Goal: Task Accomplishment & Management: Use online tool/utility

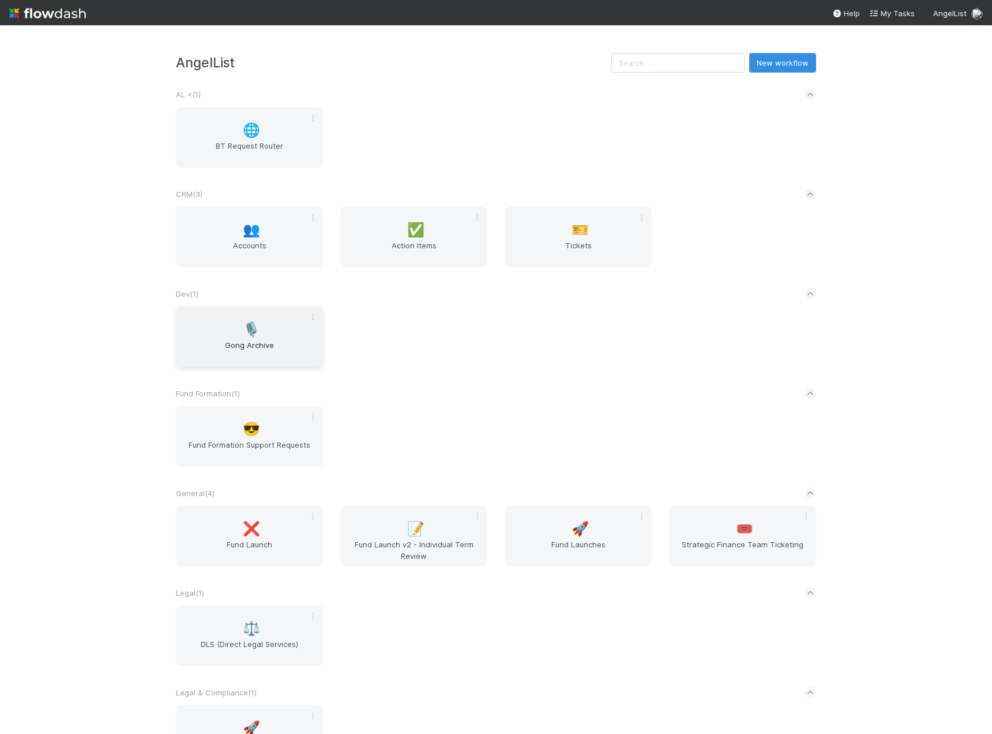
click at [261, 327] on div "🎙️ Gong Archive" at bounding box center [249, 337] width 147 height 61
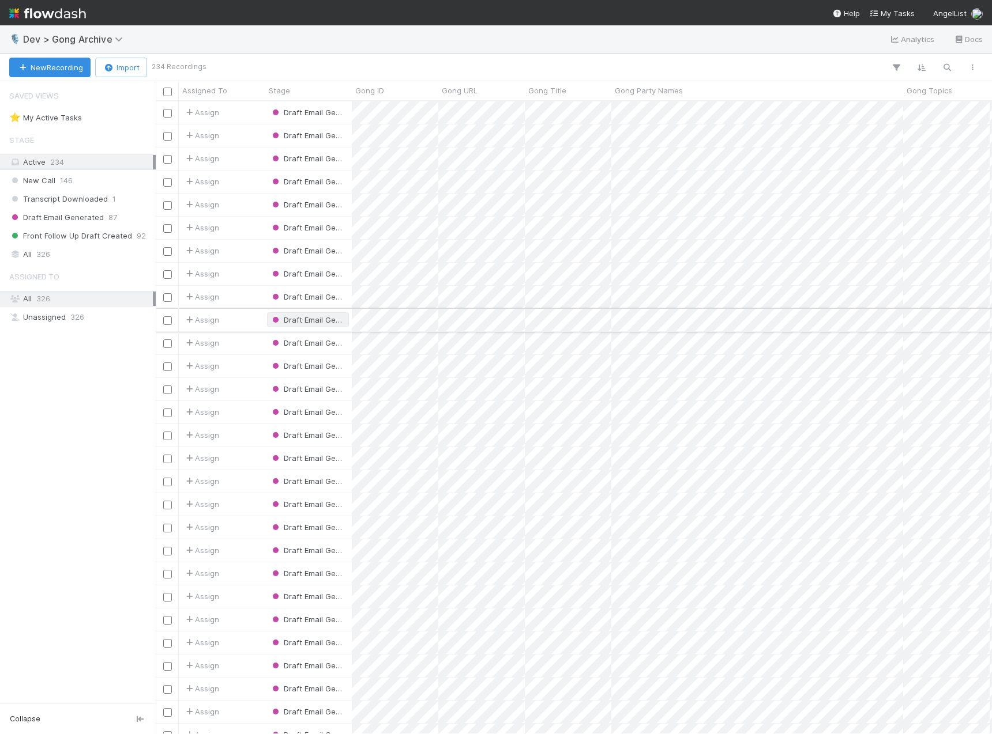
scroll to position [624, 827]
click at [47, 251] on span "326" at bounding box center [43, 254] width 14 height 14
click at [944, 69] on icon "button" at bounding box center [947, 67] width 12 height 10
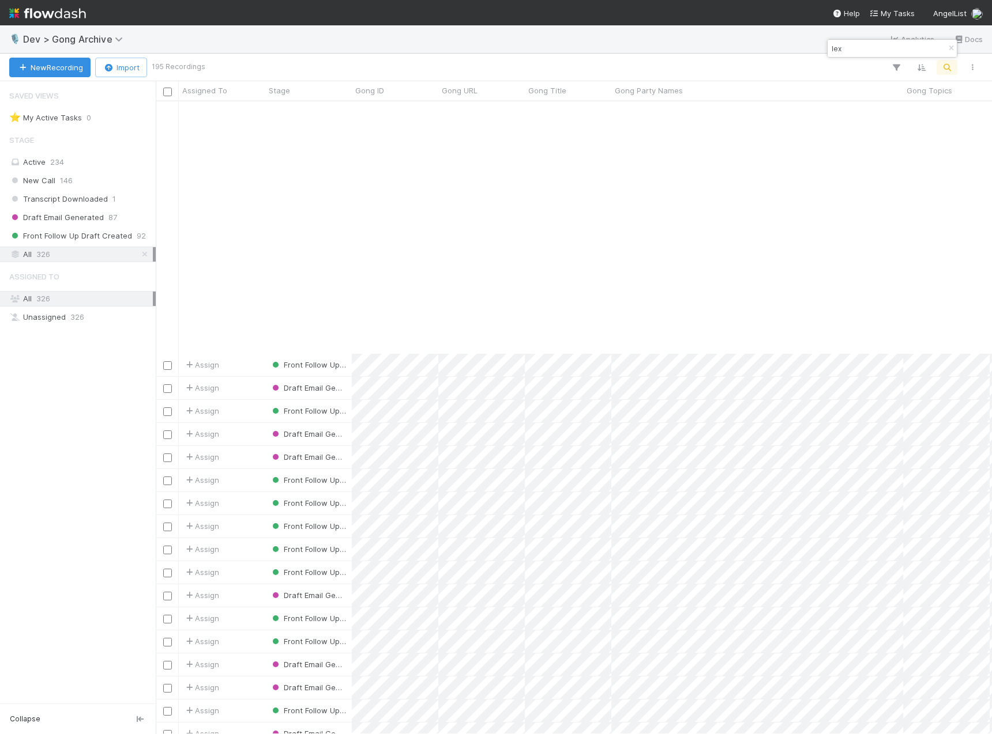
scroll to position [1482, 0]
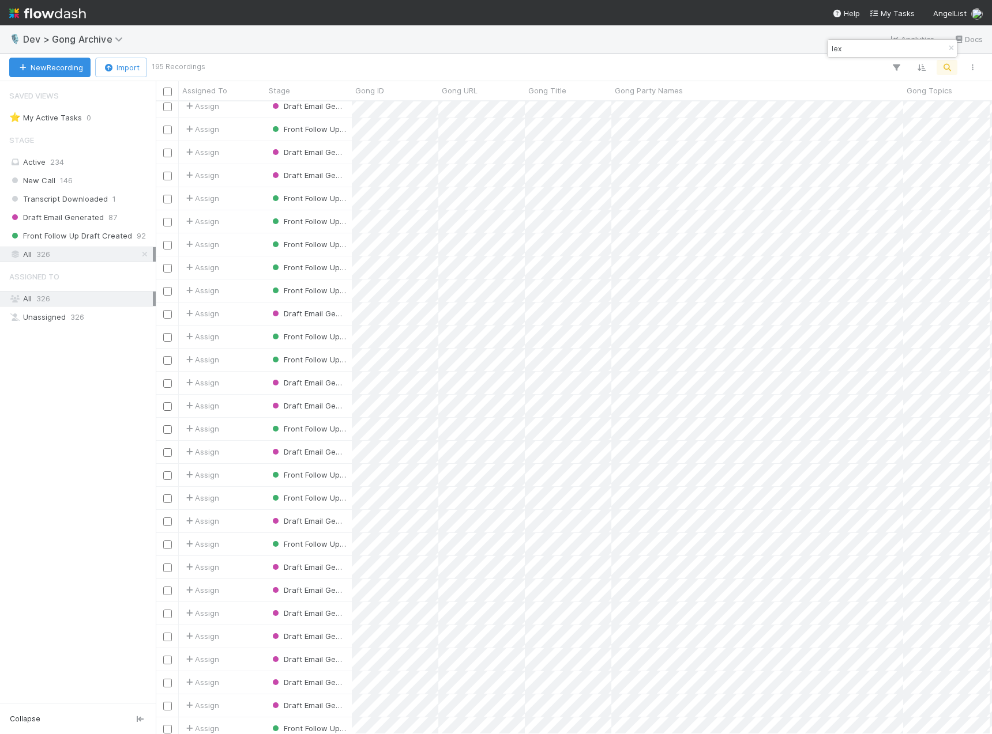
drag, startPoint x: 828, startPoint y: 49, endPoint x: 803, endPoint y: 50, distance: 25.4
click at [803, 50] on body "🎙️ Dev > Gong Archive Analytics Docs New Recording Import 195 Recordings Assign…" at bounding box center [496, 367] width 992 height 734
click at [842, 46] on input "lex" at bounding box center [886, 49] width 115 height 14
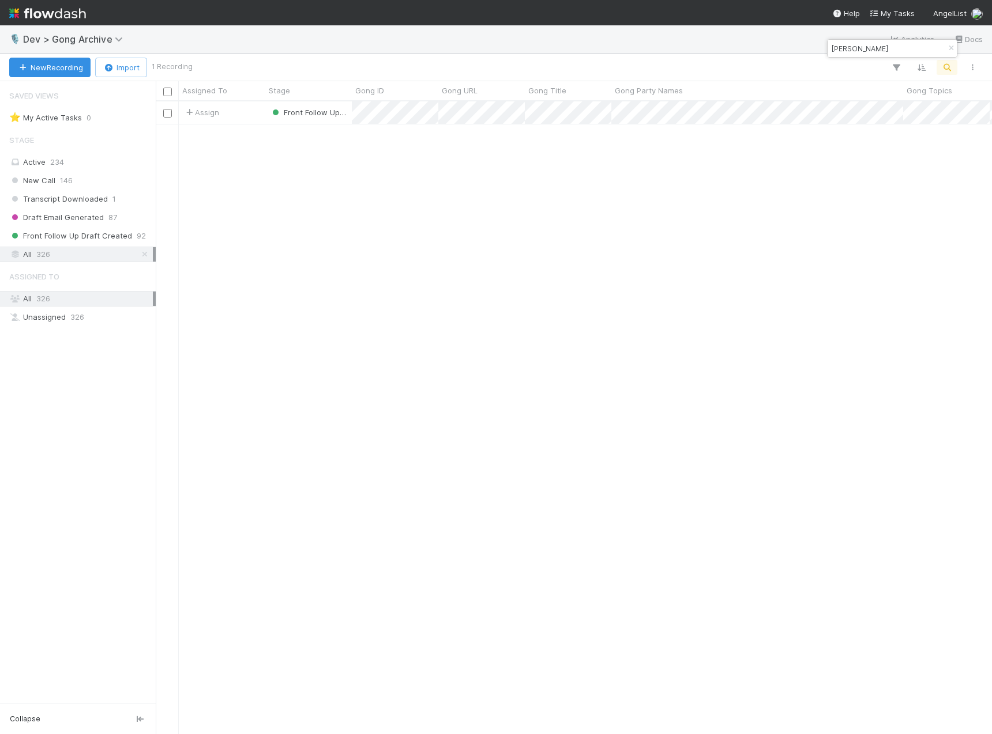
scroll to position [624, 827]
type input "[PERSON_NAME]"
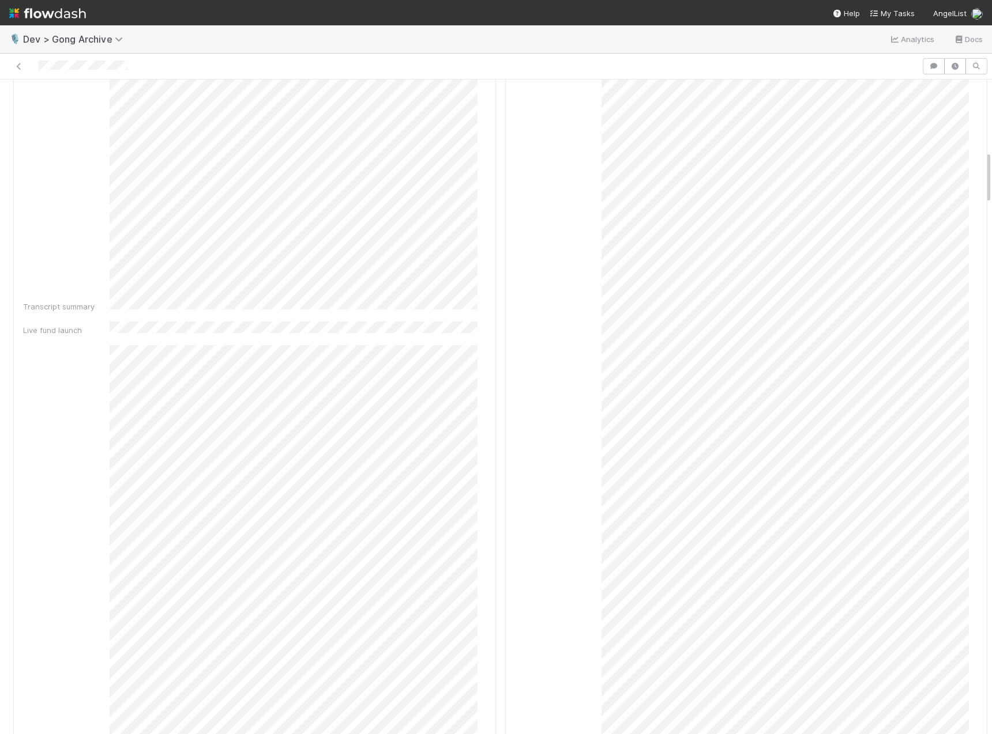
scroll to position [881, 0]
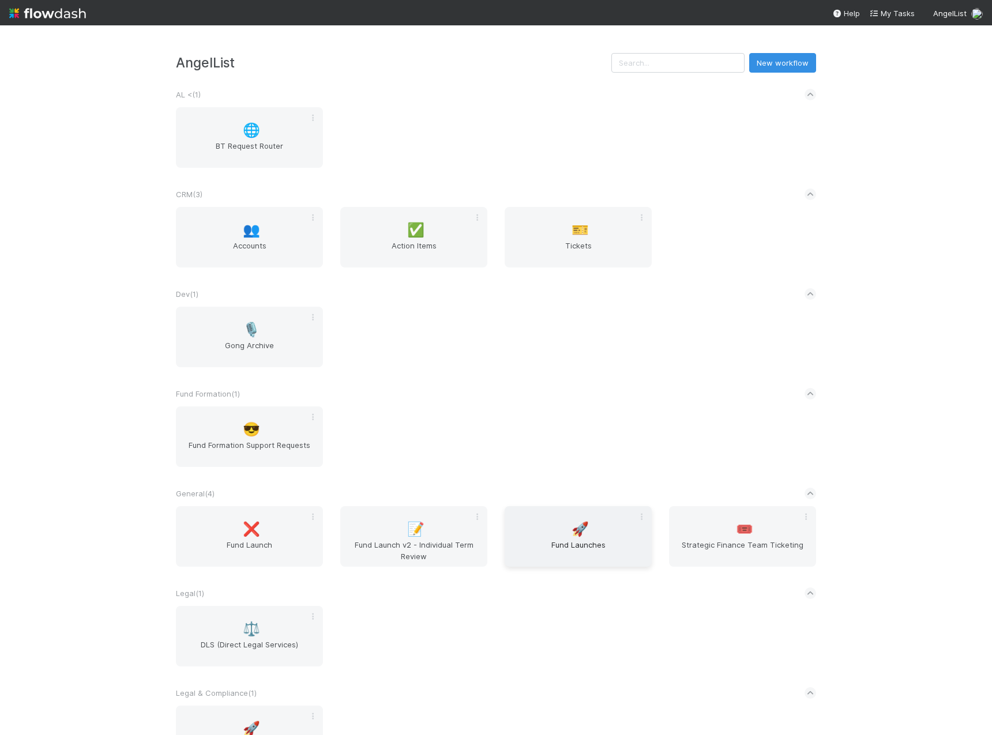
click at [575, 533] on span "🚀" at bounding box center [579, 529] width 17 height 15
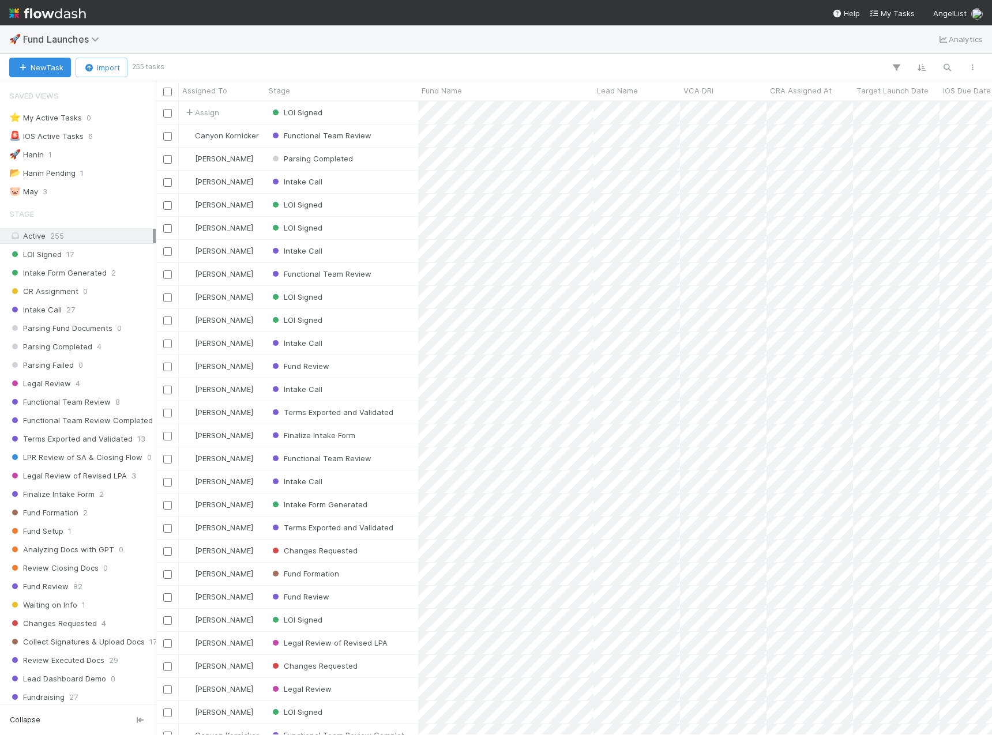
scroll to position [625, 827]
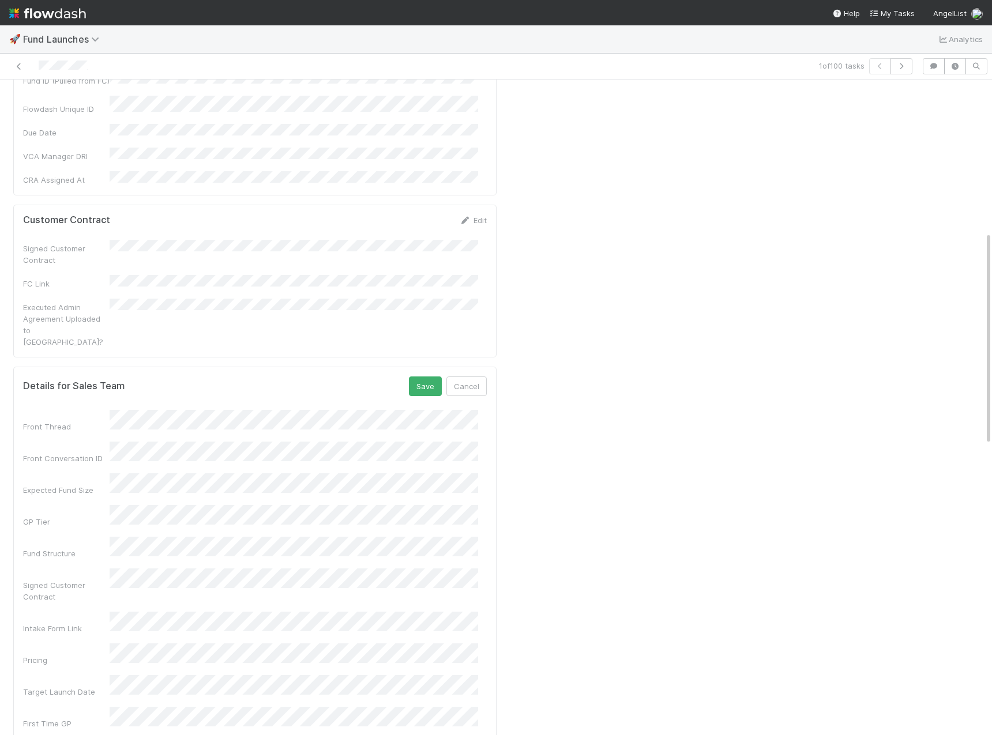
scroll to position [504, 0]
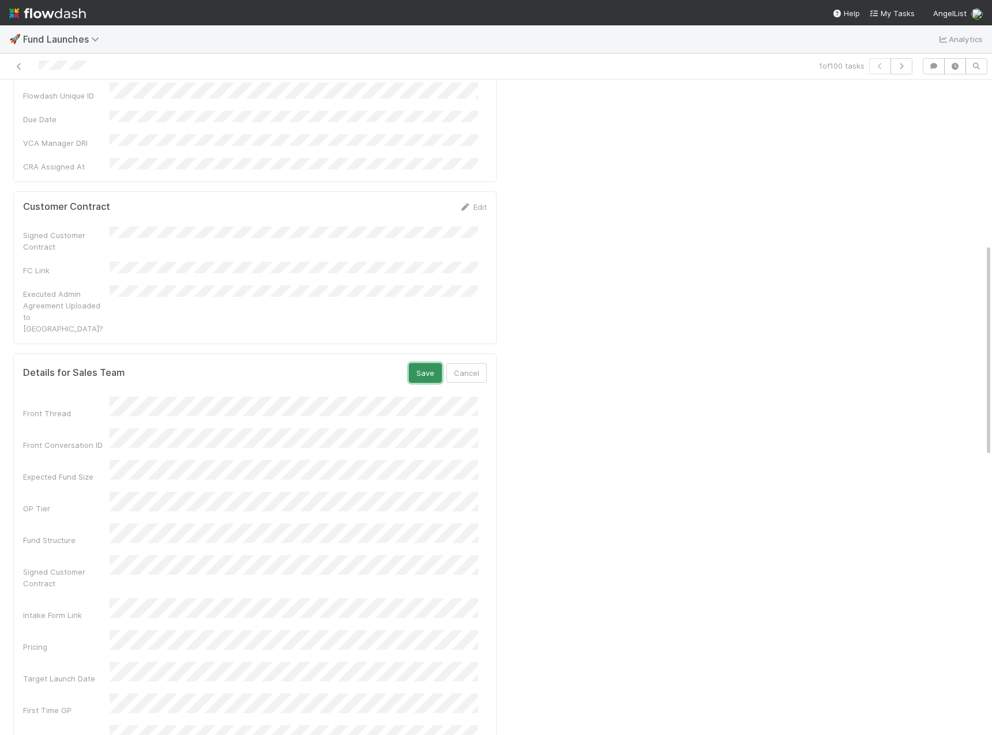
click at [417, 363] on button "Save" at bounding box center [425, 373] width 33 height 20
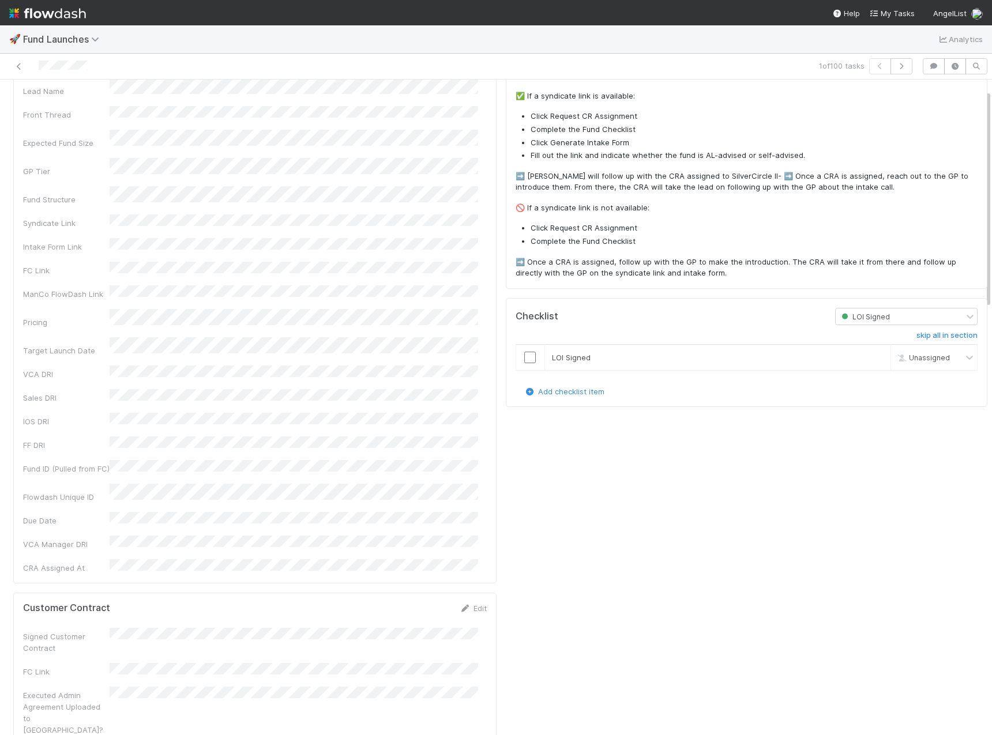
scroll to position [0, 0]
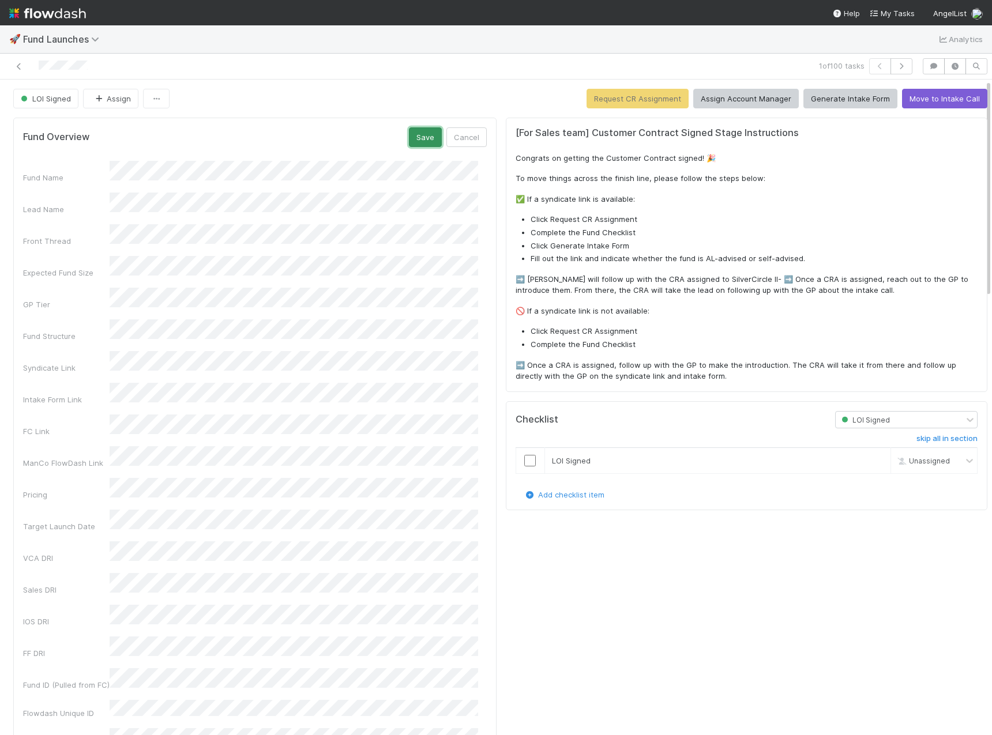
click at [416, 142] on button "Save" at bounding box center [425, 137] width 33 height 20
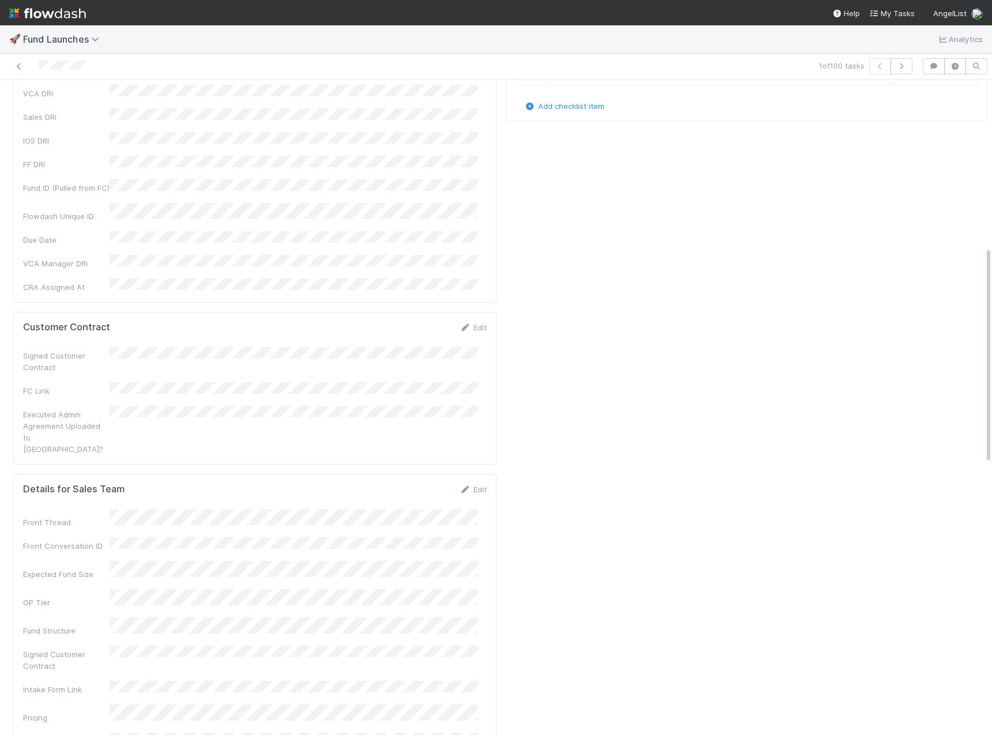
scroll to position [513, 0]
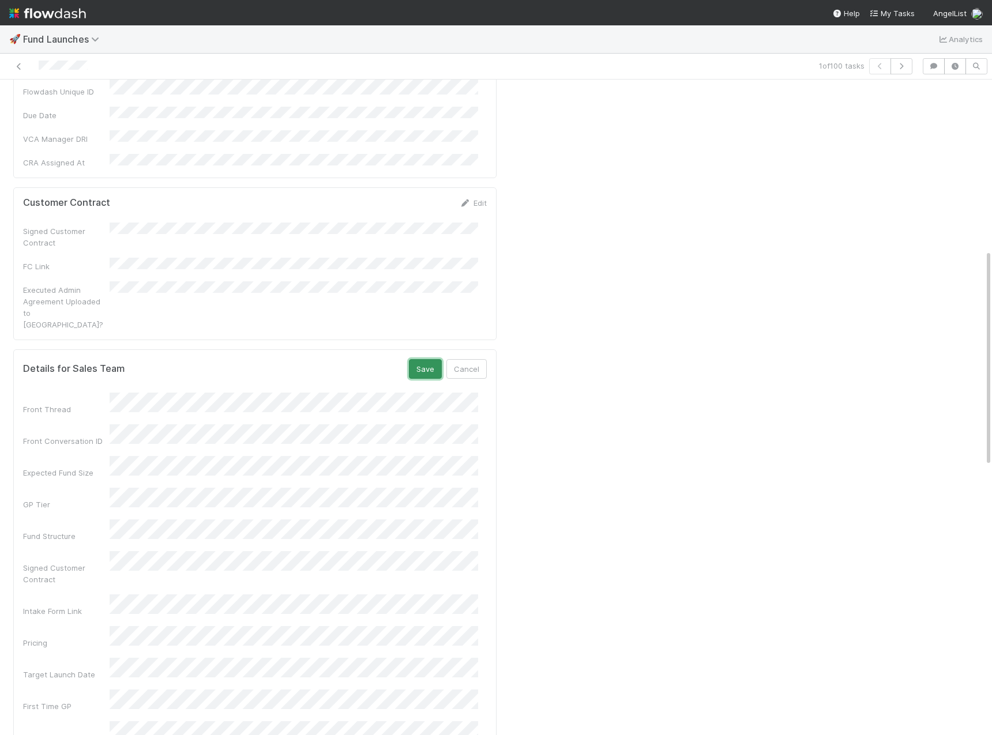
click at [420, 359] on button "Save" at bounding box center [425, 369] width 33 height 20
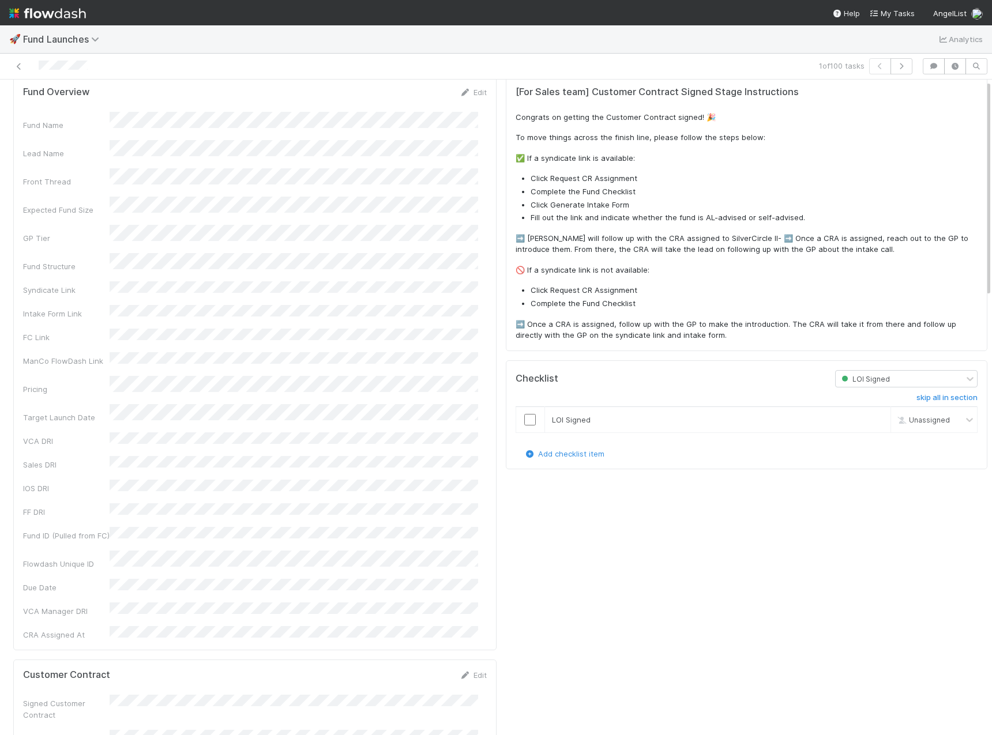
scroll to position [0, 0]
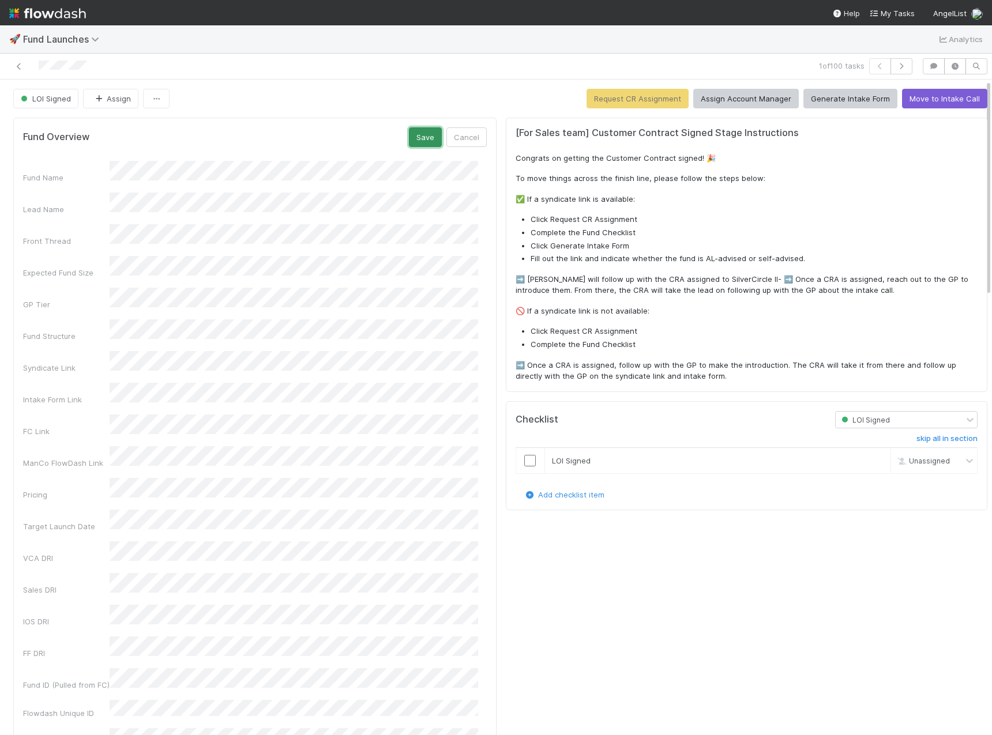
click at [418, 142] on button "Save" at bounding box center [425, 137] width 33 height 20
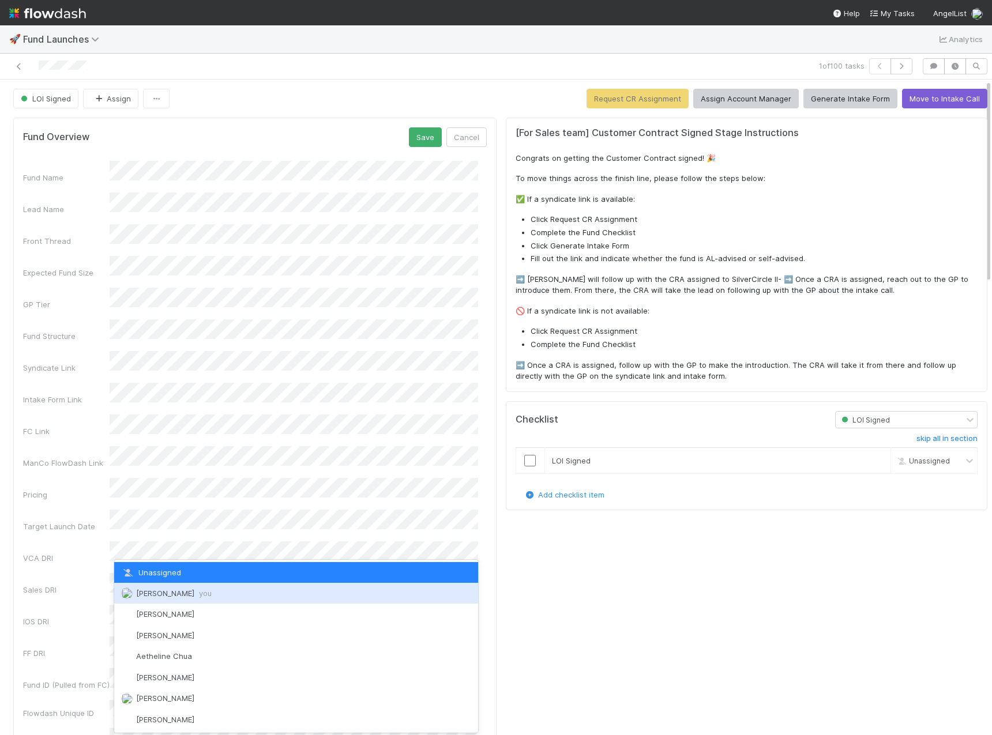
click at [172, 590] on span "Andrew Rodriguez you" at bounding box center [174, 593] width 76 height 9
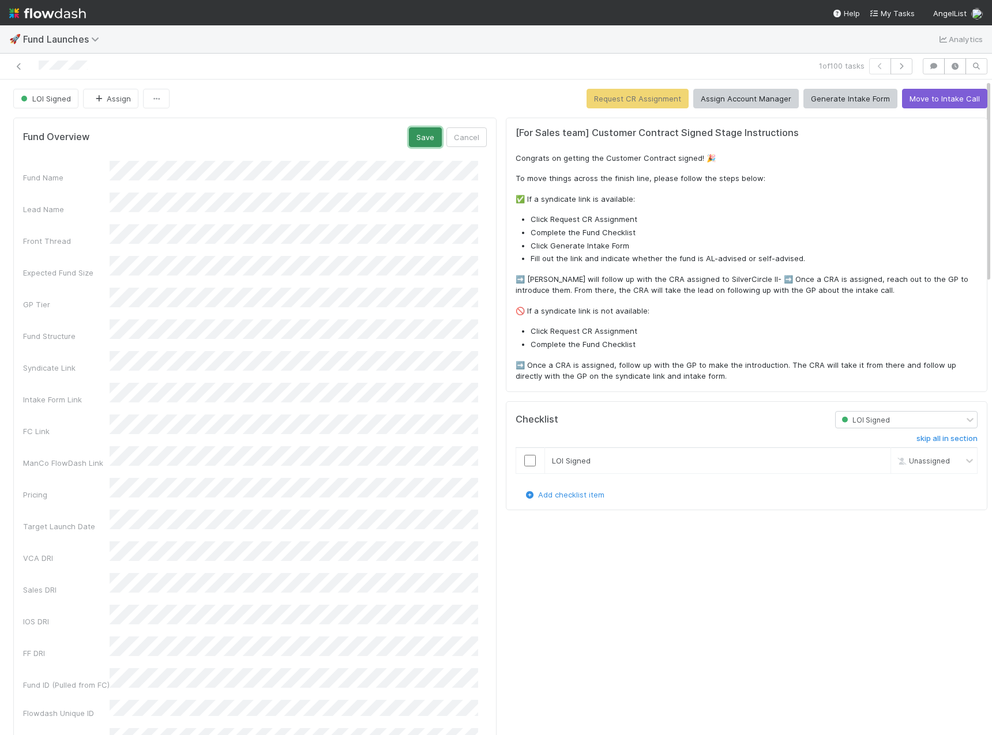
click at [414, 140] on button "Save" at bounding box center [425, 137] width 33 height 20
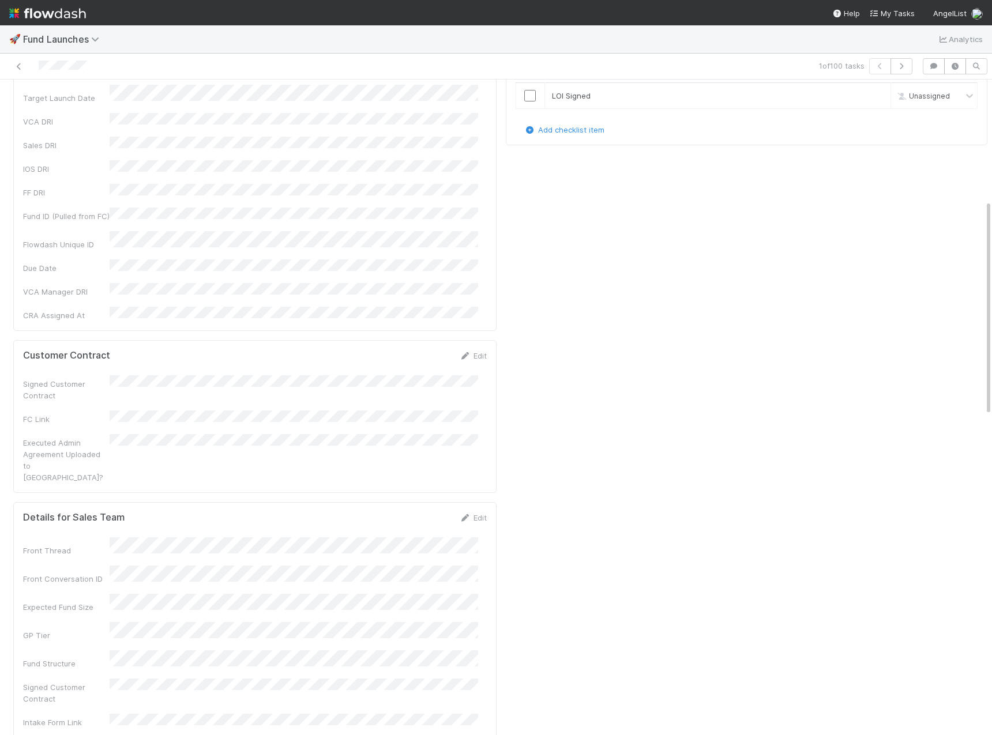
scroll to position [366, 0]
click at [420, 349] on button "Save" at bounding box center [425, 359] width 33 height 20
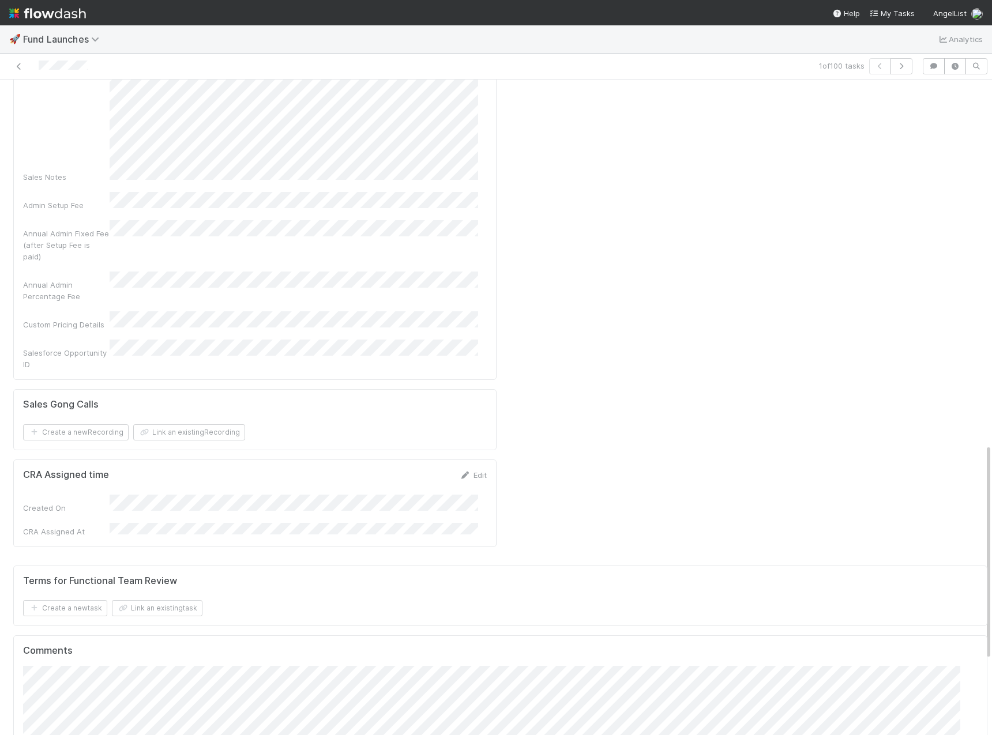
scroll to position [0, 0]
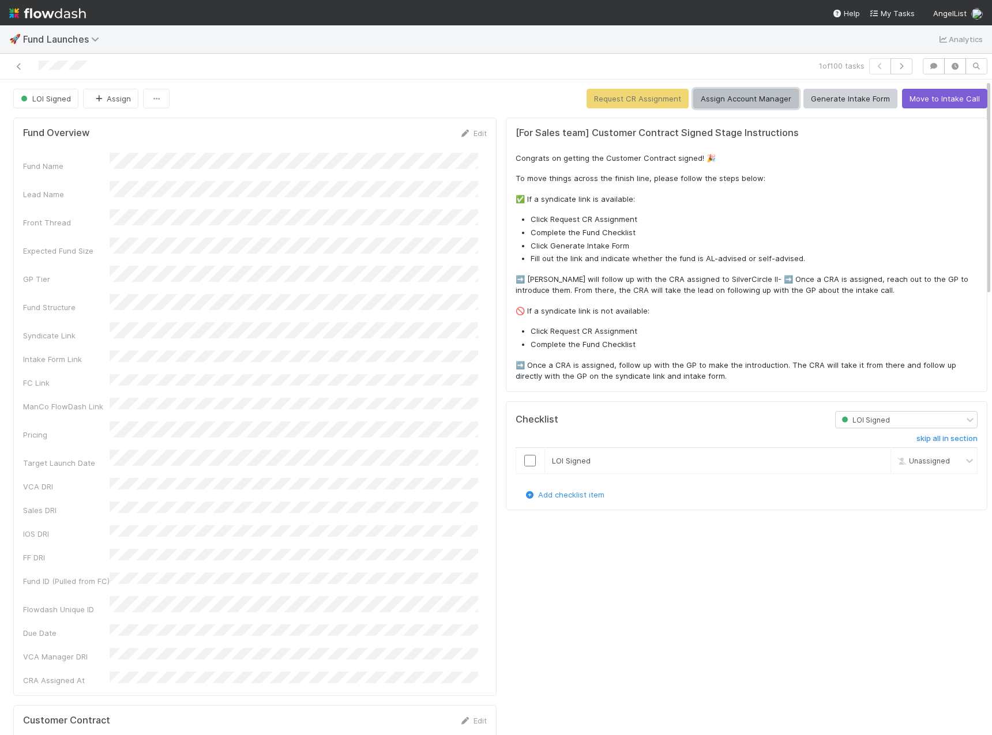
click at [734, 98] on button "Assign Account Manager" at bounding box center [745, 99] width 105 height 20
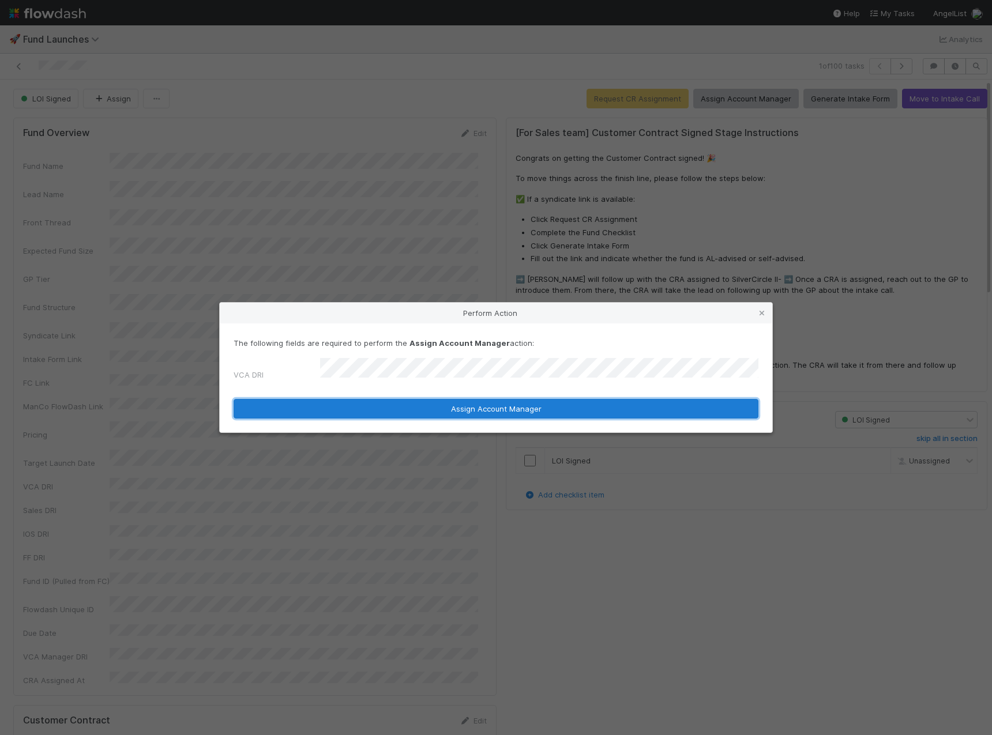
click at [522, 402] on button "Assign Account Manager" at bounding box center [495, 409] width 525 height 20
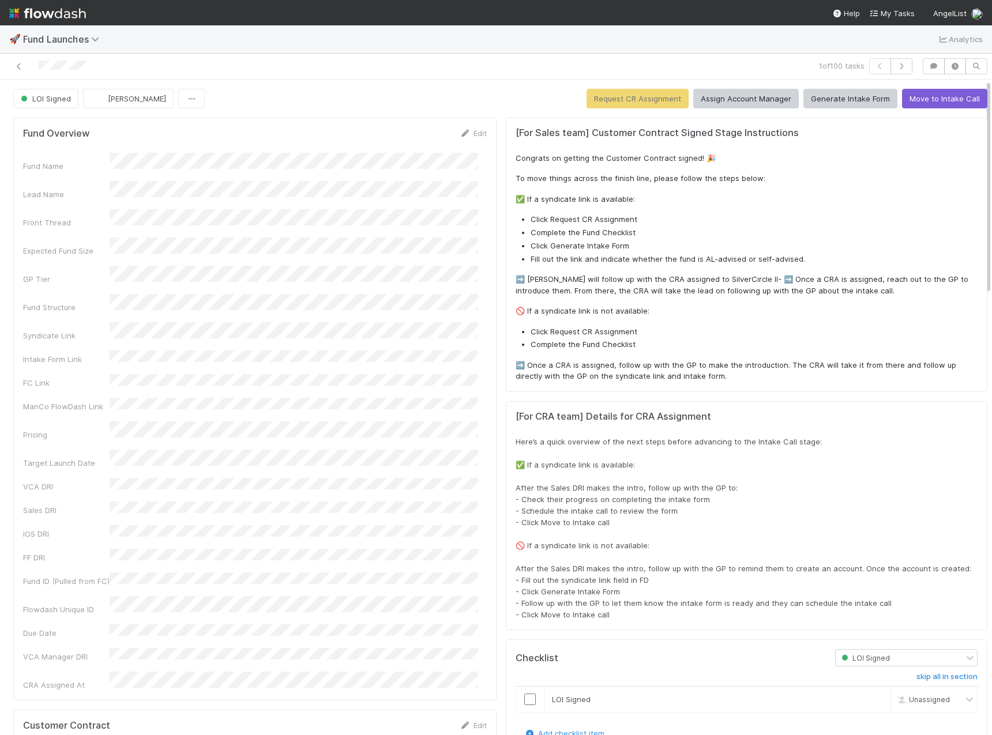
click at [558, 54] on div "1 of 100 tasks" at bounding box center [496, 67] width 992 height 26
click at [641, 65] on div "1 of 100 tasks" at bounding box center [690, 66] width 454 height 16
click at [828, 95] on button "Generate Intake Form" at bounding box center [850, 99] width 94 height 20
